Goal: Information Seeking & Learning: Learn about a topic

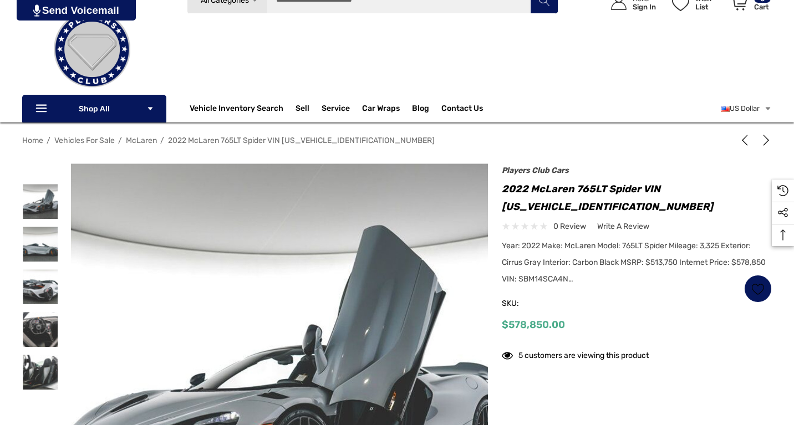
click at [357, 261] on img at bounding box center [225, 387] width 710 height 473
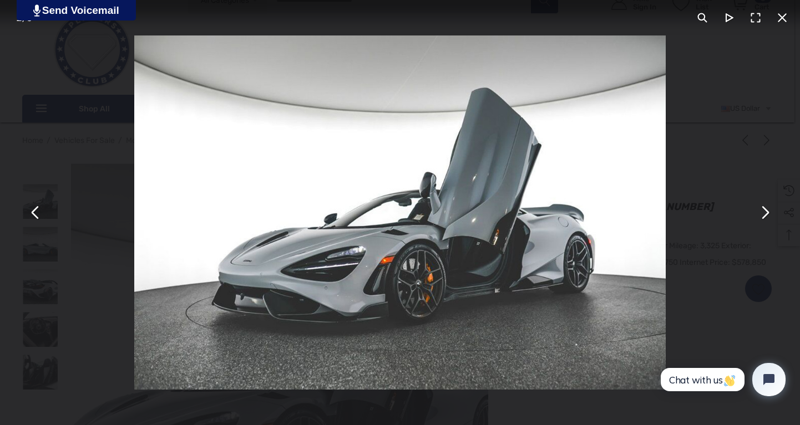
click at [765, 218] on button "You can close this modal content with the ESC key" at bounding box center [764, 213] width 27 height 27
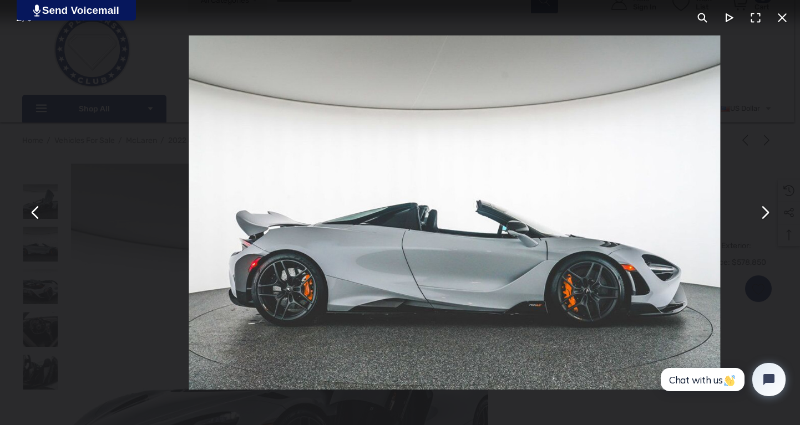
click at [765, 218] on button "You can close this modal content with the ESC key" at bounding box center [764, 213] width 27 height 27
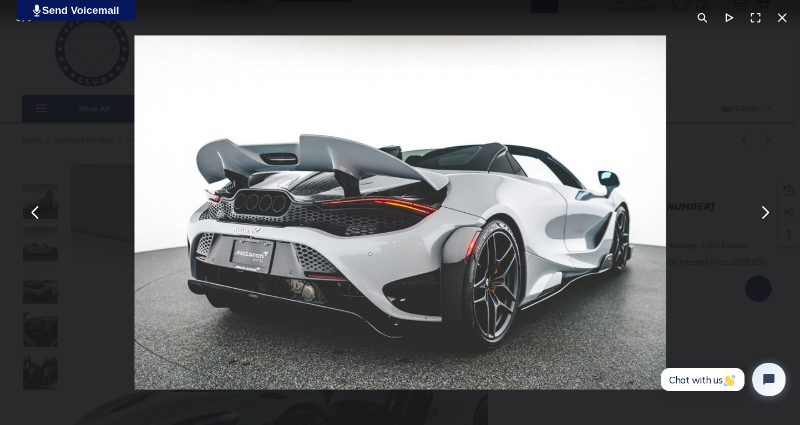
click at [765, 218] on button "You can close this modal content with the ESC key" at bounding box center [764, 213] width 27 height 27
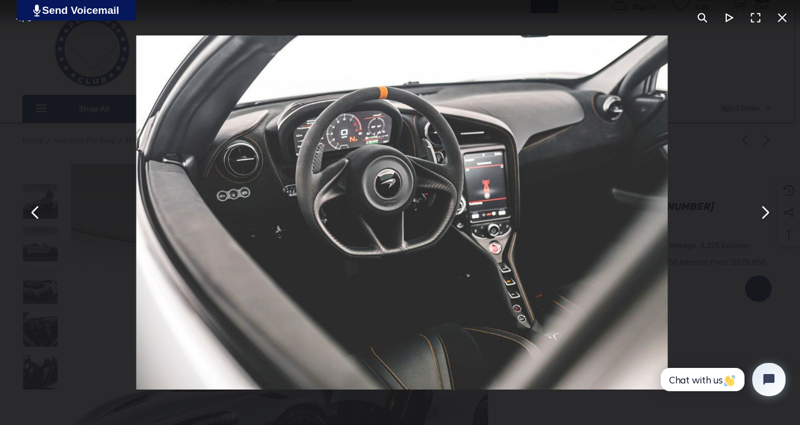
click at [765, 218] on button "You can close this modal content with the ESC key" at bounding box center [764, 213] width 27 height 27
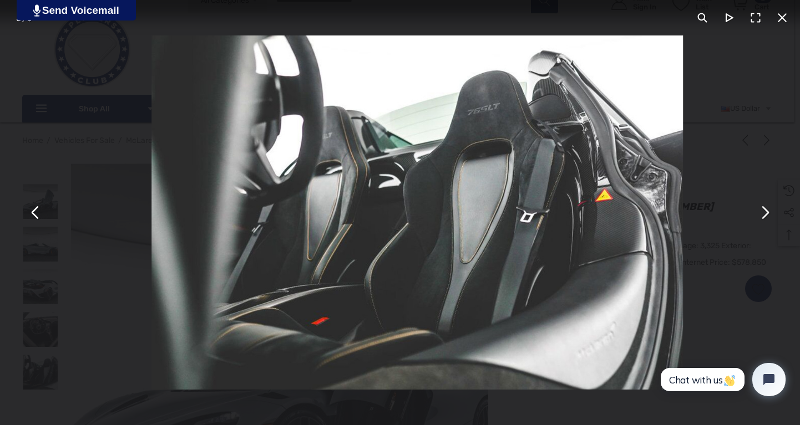
click at [765, 218] on button "You can close this modal content with the ESC key" at bounding box center [764, 213] width 27 height 27
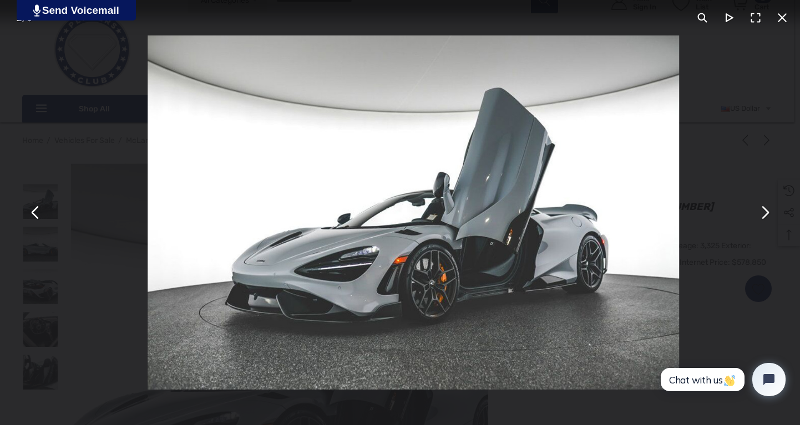
click at [765, 218] on button "You can close this modal content with the ESC key" at bounding box center [764, 213] width 27 height 27
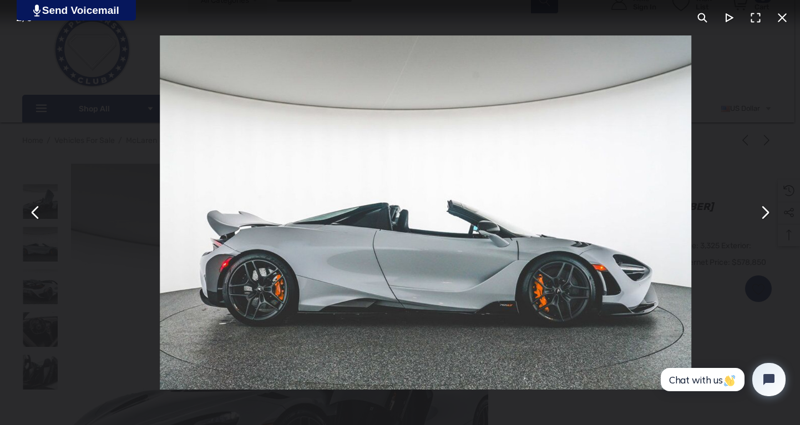
click at [765, 218] on button "You can close this modal content with the ESC key" at bounding box center [764, 213] width 27 height 27
